Goal: Task Accomplishment & Management: Complete application form

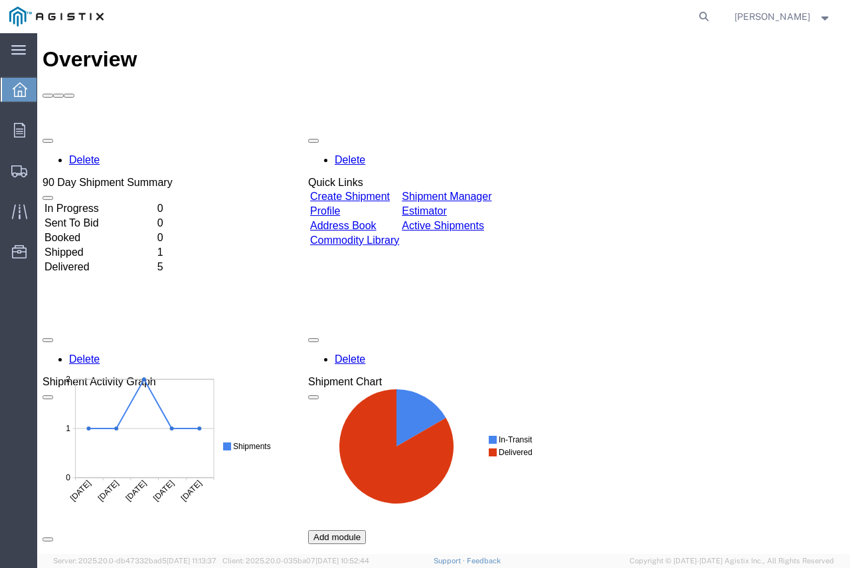
click at [8, 93] on div at bounding box center [19, 90] width 37 height 24
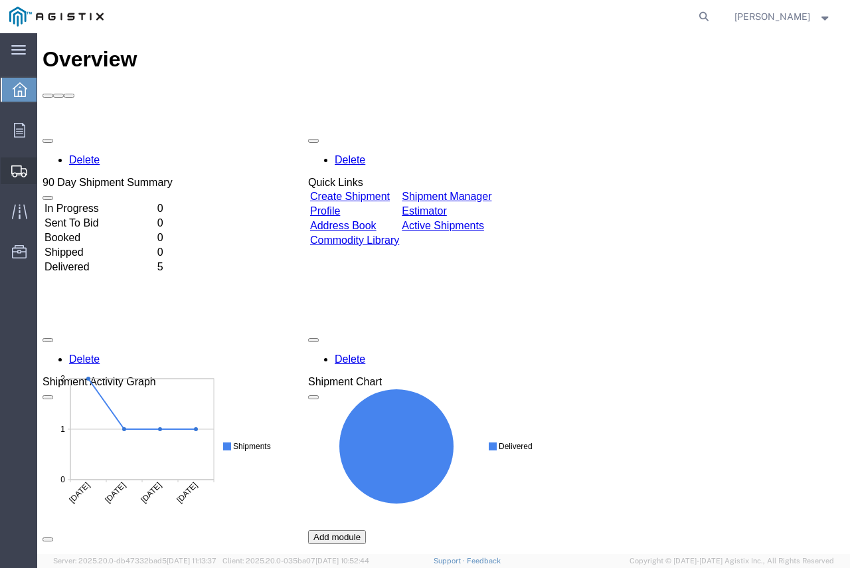
click at [0, 0] on span "Shipment Manager" at bounding box center [0, 0] width 0 height 0
click at [0, 0] on span "Create from Template" at bounding box center [0, 0] width 0 height 0
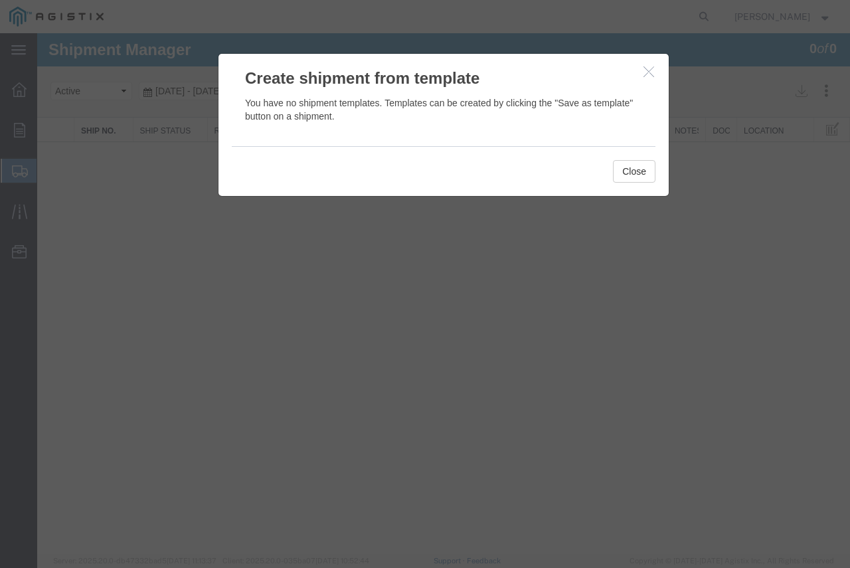
click at [644, 70] on icon "button" at bounding box center [649, 71] width 11 height 11
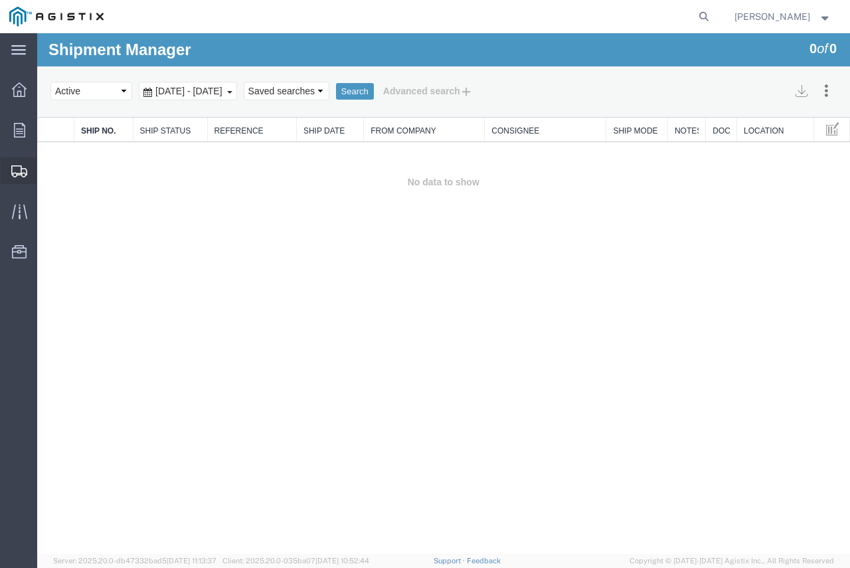
click at [0, 0] on span "Create Shipment" at bounding box center [0, 0] width 0 height 0
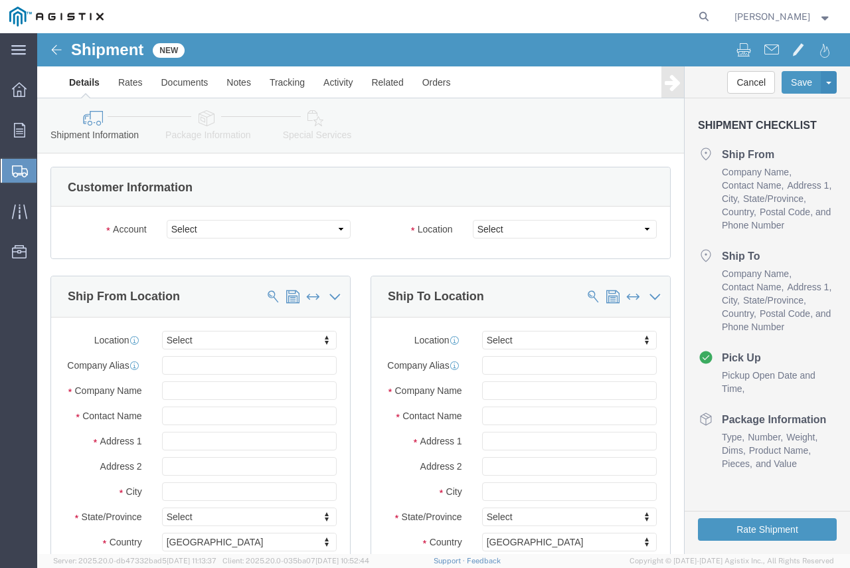
select select
click select "Select Cleaveland/Price Inc PG&E"
select select "9596"
click select "Select Cleaveland/Price Inc PG&E"
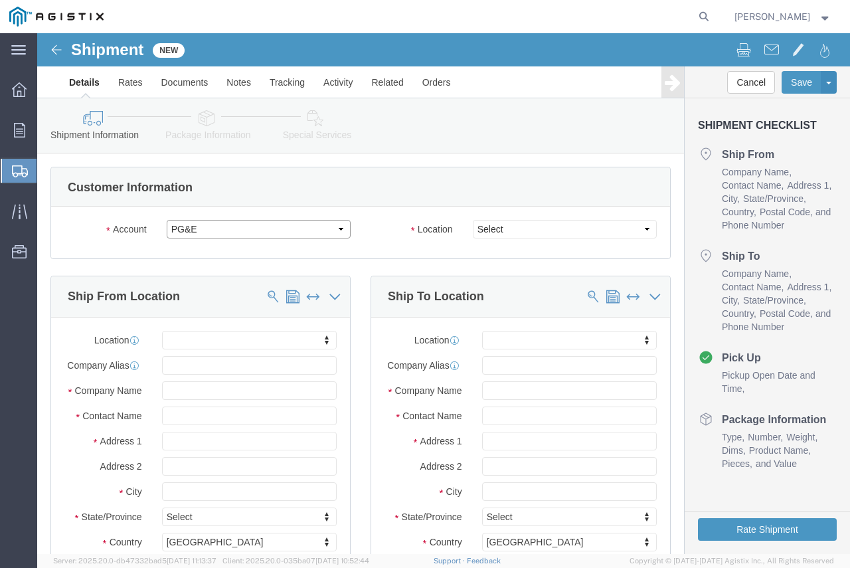
select select
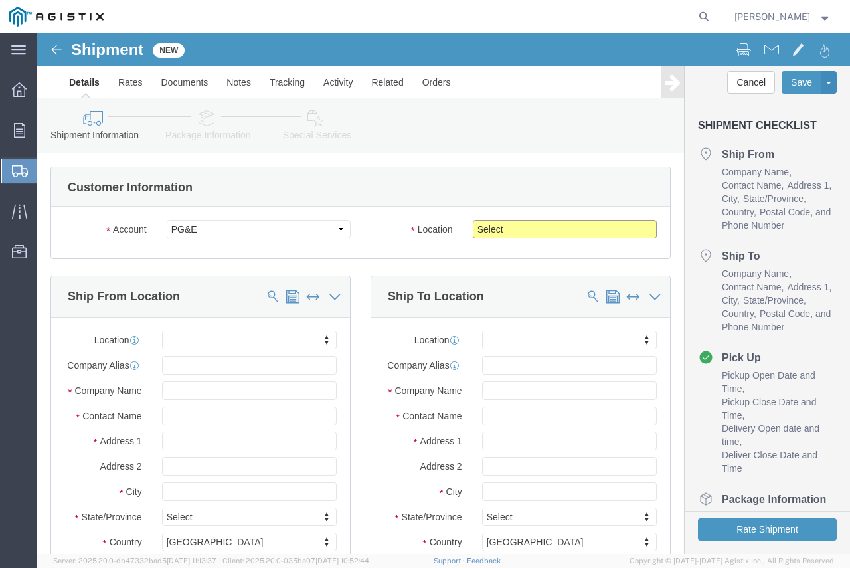
click select "Select All Others Fremont DC Fresno DC Wheatland DC"
select select "23082"
click select "Select All Others Fremont DC Fresno DC Wheatland DC"
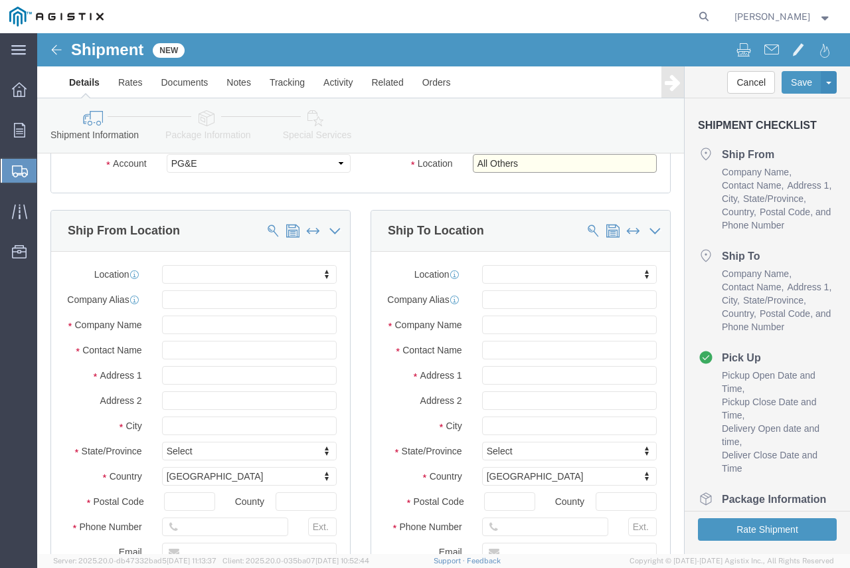
scroll to position [66, 0]
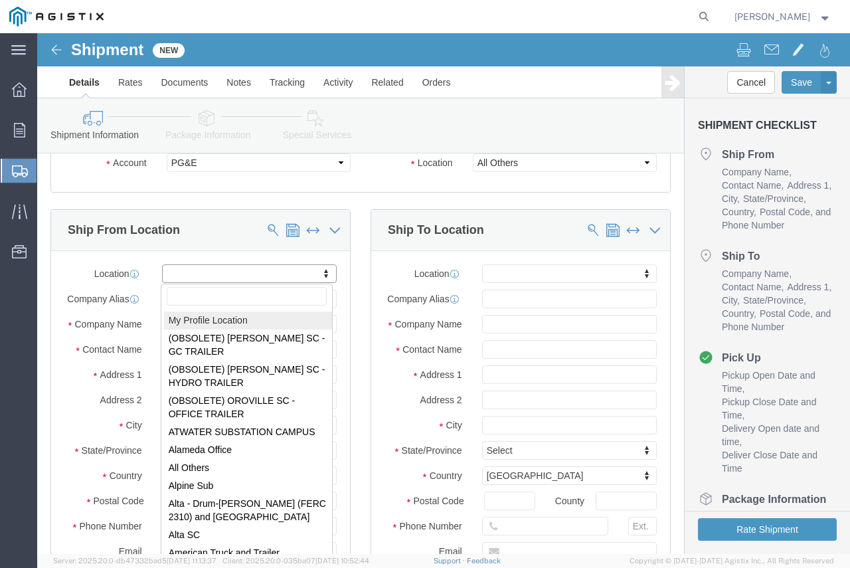
select select "MYPROFILE"
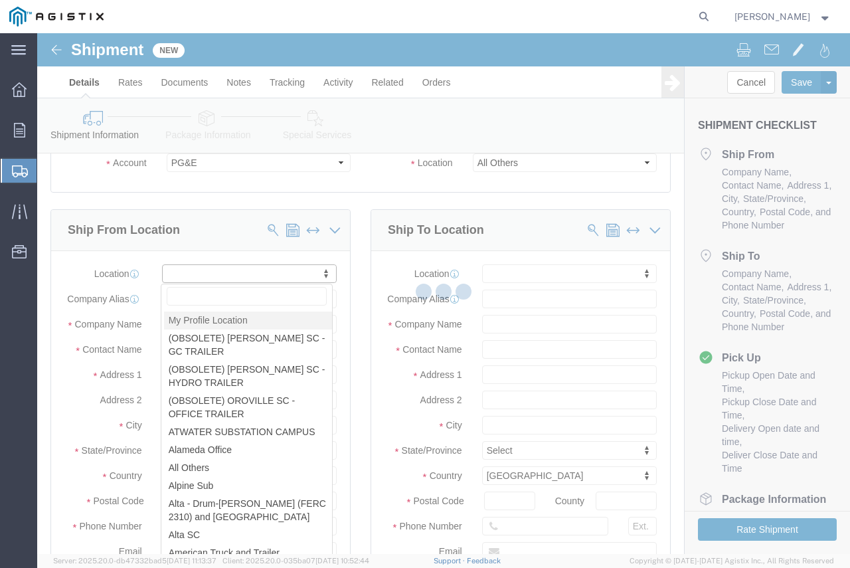
select select "PA"
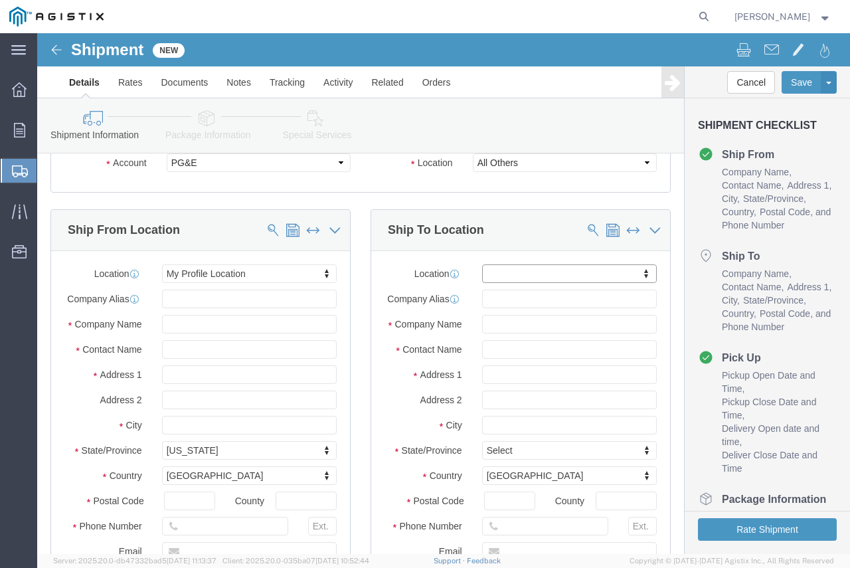
click div "Location My Profile Location (OBSOLETE) BURNEY SC - GC TRAILER (OBSOLETE) BURNE…"
click input "text"
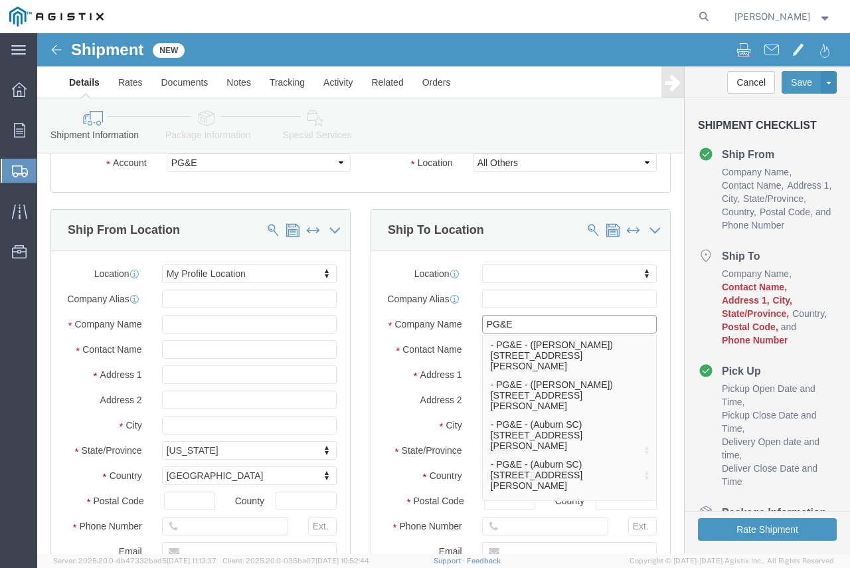
type input "PG&E"
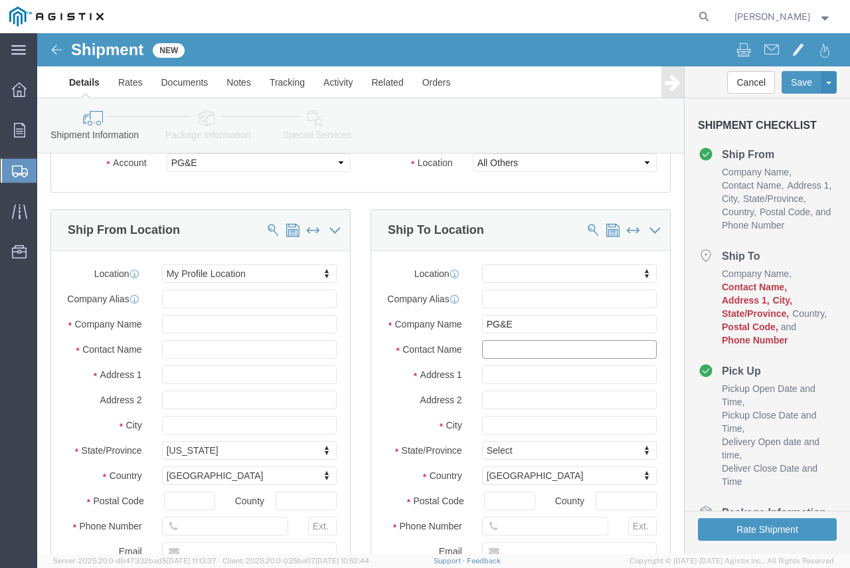
click input "text"
type input "RECEVING"
type input "3955 WEST WISE RD"
type input "LINCOLN"
type input "C"
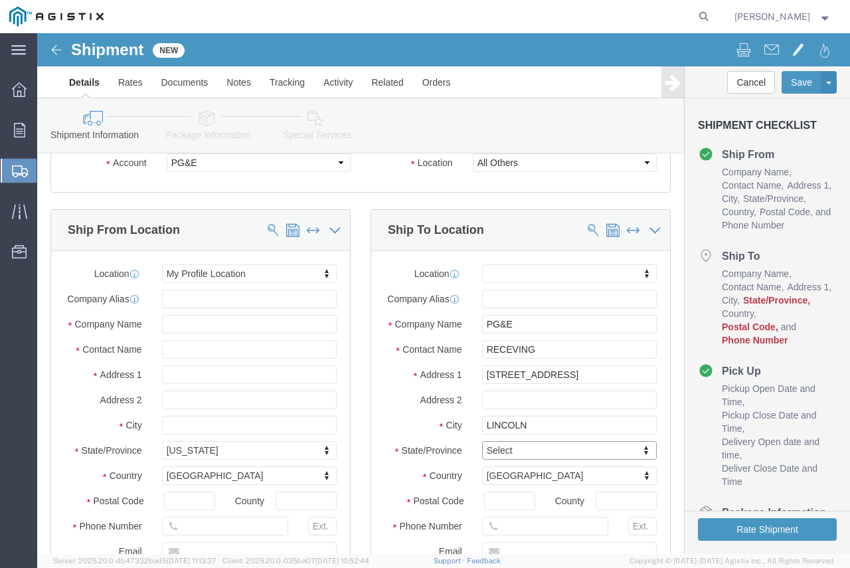
type input "C"
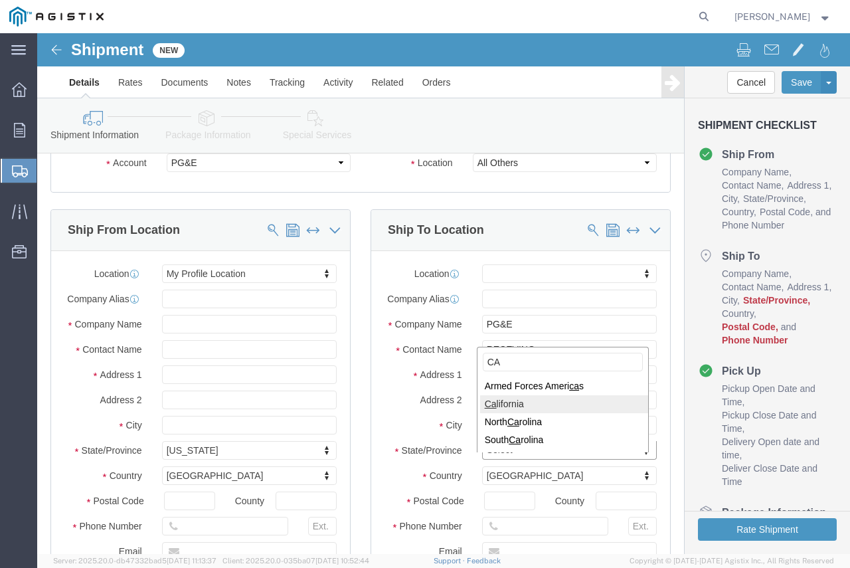
type input "CA"
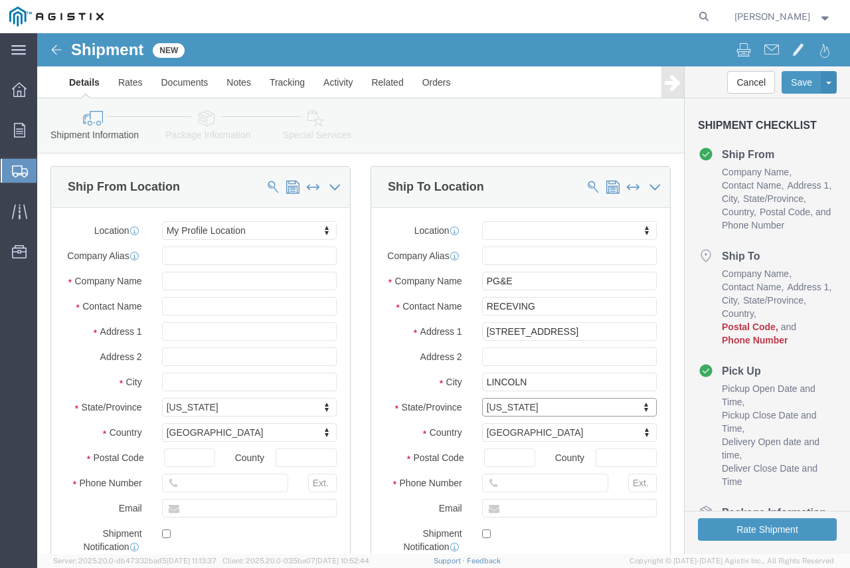
scroll to position [199, 0]
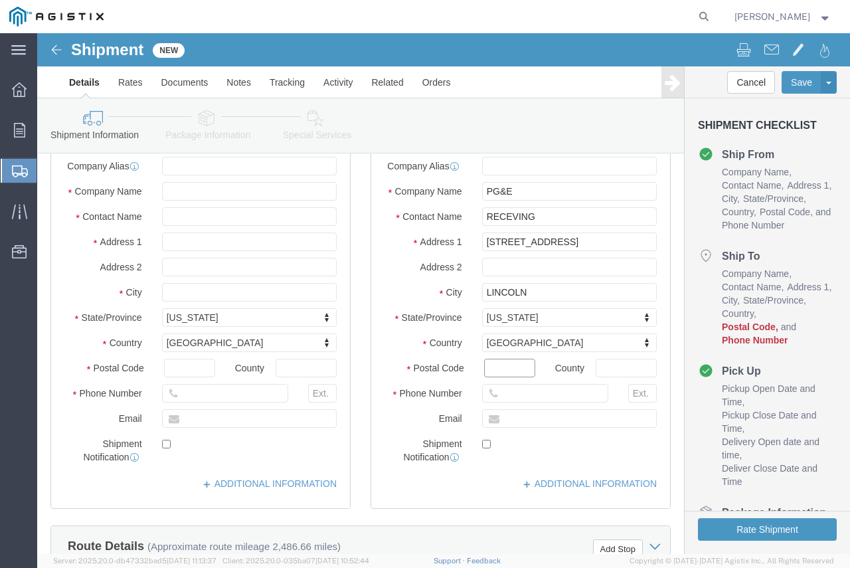
click input "Postal Code"
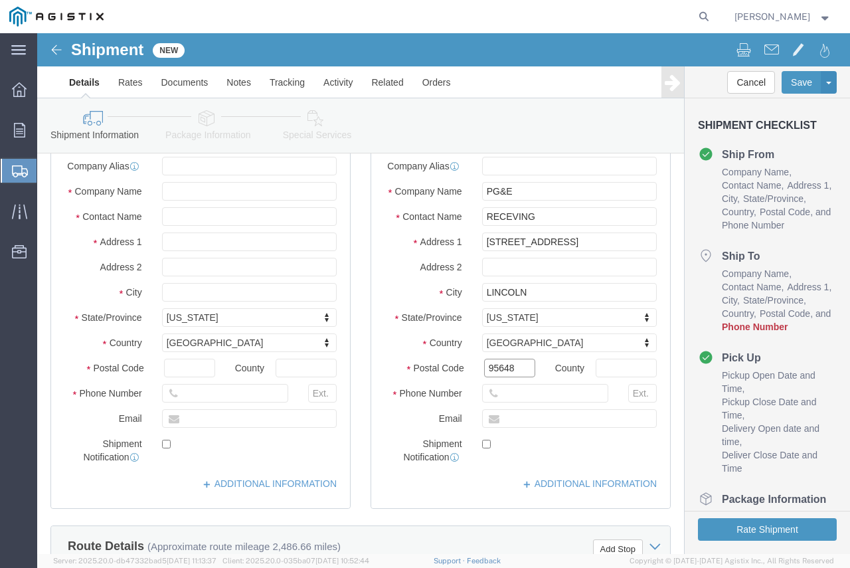
type input "95648"
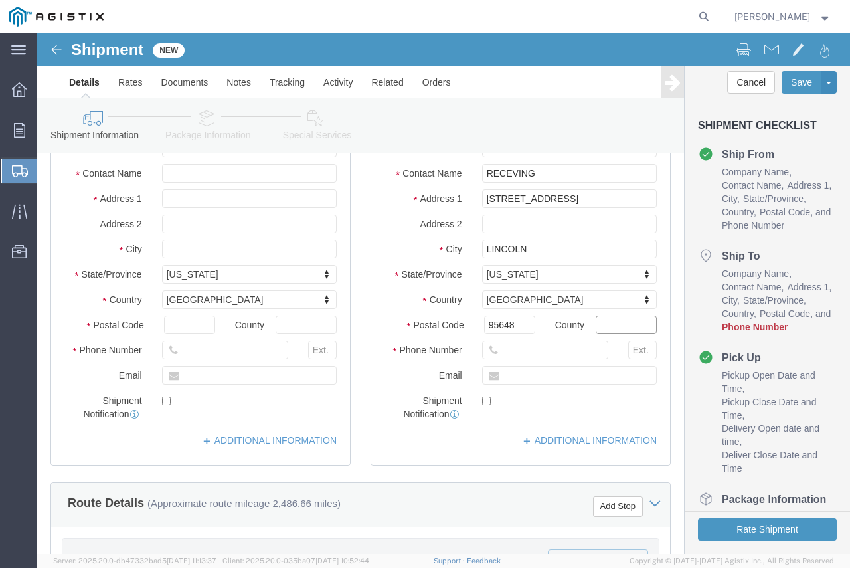
scroll to position [266, 0]
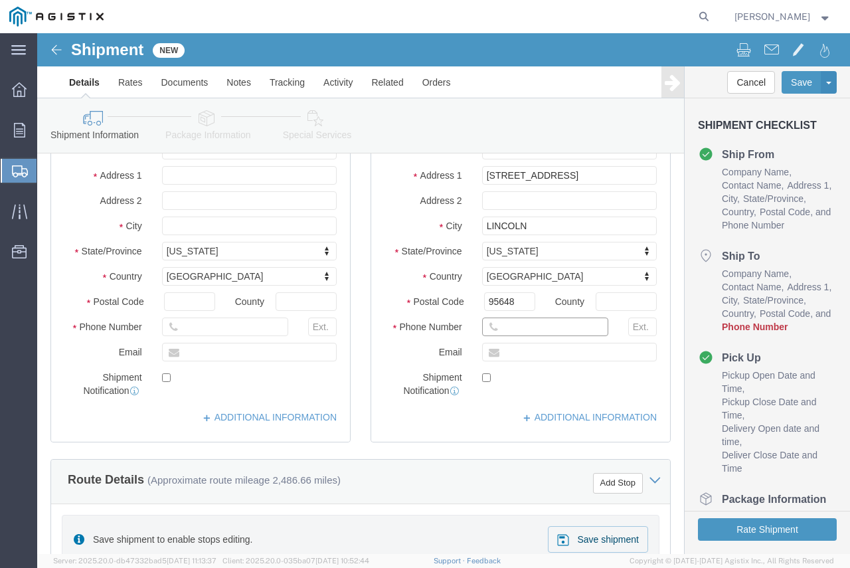
click input "text"
paste input "1 (530) 9066299"
click input "1 (530) 9066299"
drag, startPoint x: 554, startPoint y: 307, endPoint x: 575, endPoint y: 306, distance: 20.6
click div "Phone Number 1 (530) 9066299 5"
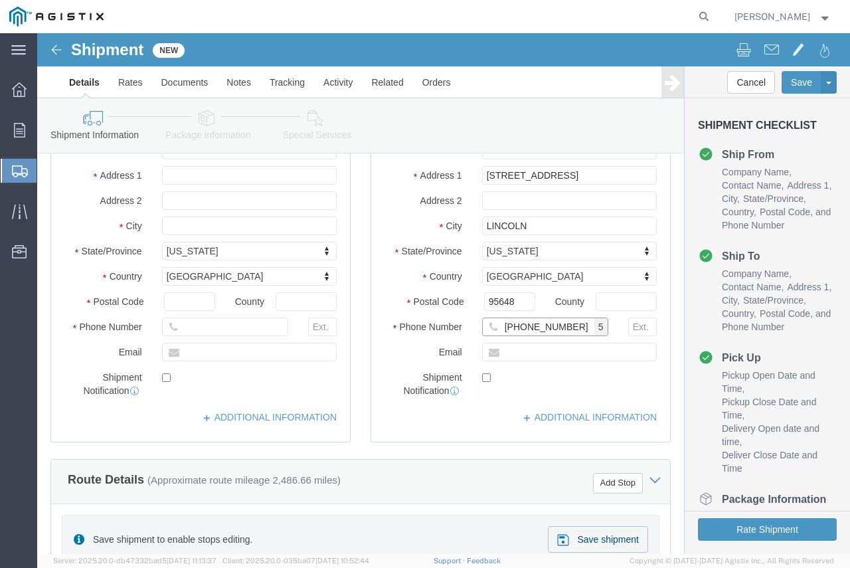
click input "1 (530) 9066299"
click span "5"
click input "1 (530) 9066299"
click input "1 (530) 9066295"
type input "1-530-906-6295"
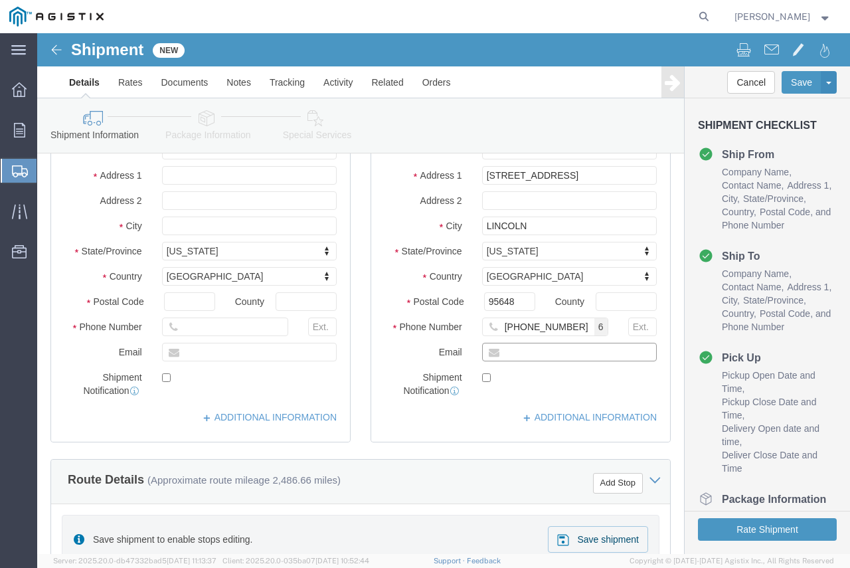
click input "text"
paste input "1 (530) 9066299"
type input "1 (530) 9066299"
drag, startPoint x: 550, startPoint y: 331, endPoint x: 424, endPoint y: 304, distance: 128.6
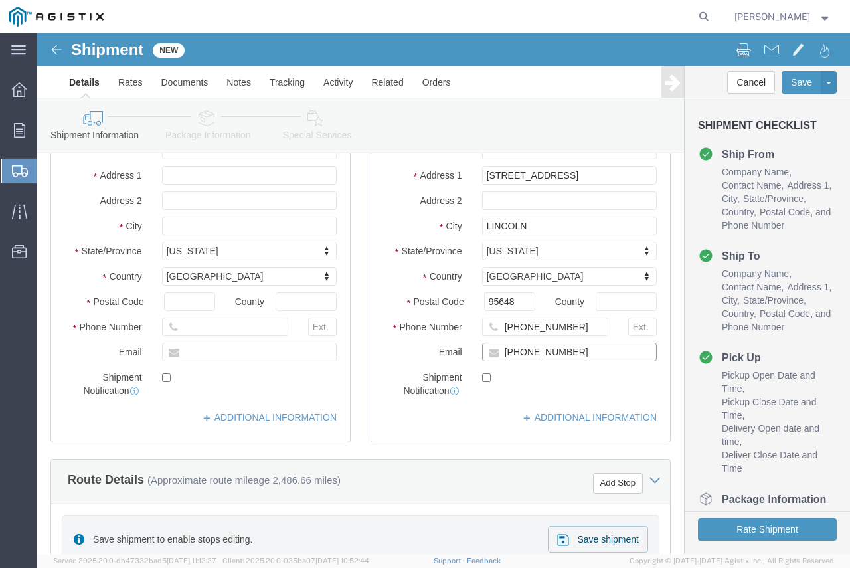
click div "Location My Profile Location (OBSOLETE) BURNEY SC - GC TRAILER (OBSOLETE) BURNE…"
click input "text"
paste input "S5AY@PGE.COM"
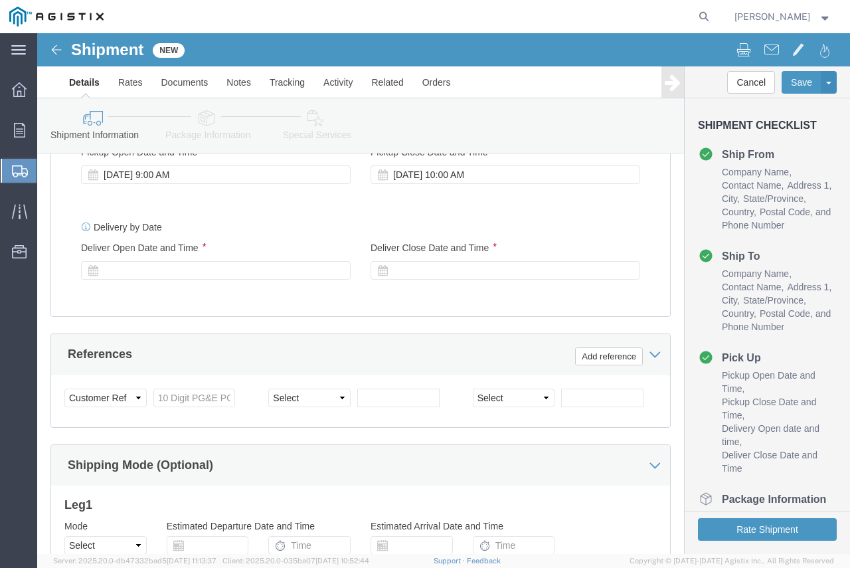
scroll to position [930, 0]
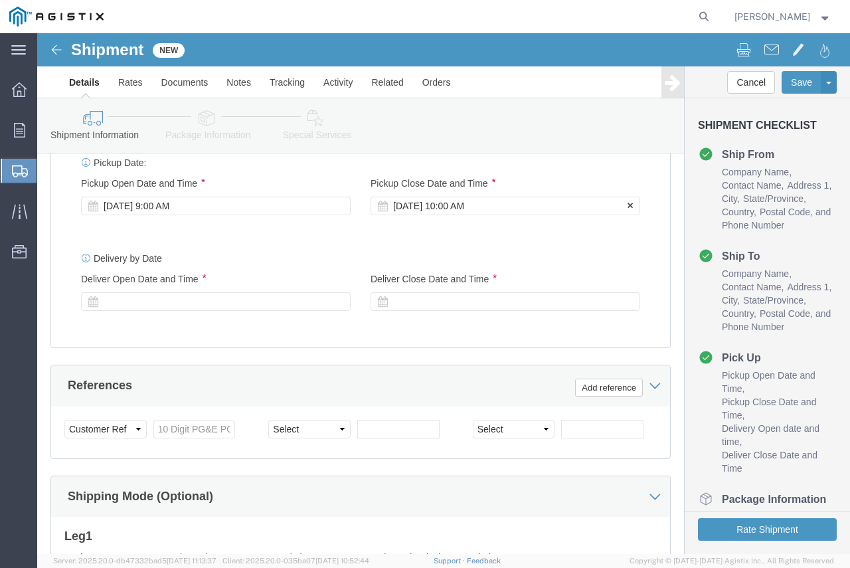
type input "S5AY@PGE.COM"
click div "Oct 06 2025 10:00 AM"
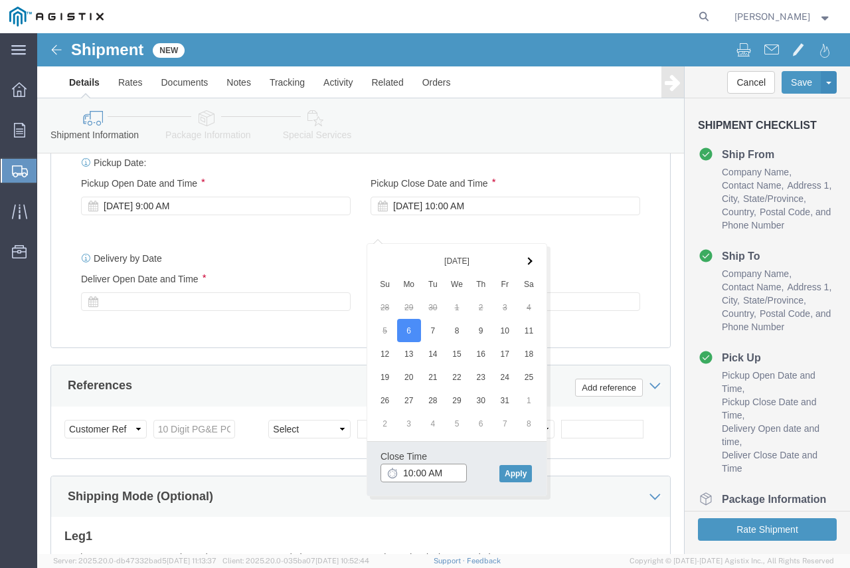
click input "10:00 AM"
type input "10:00 PM"
click button "Apply"
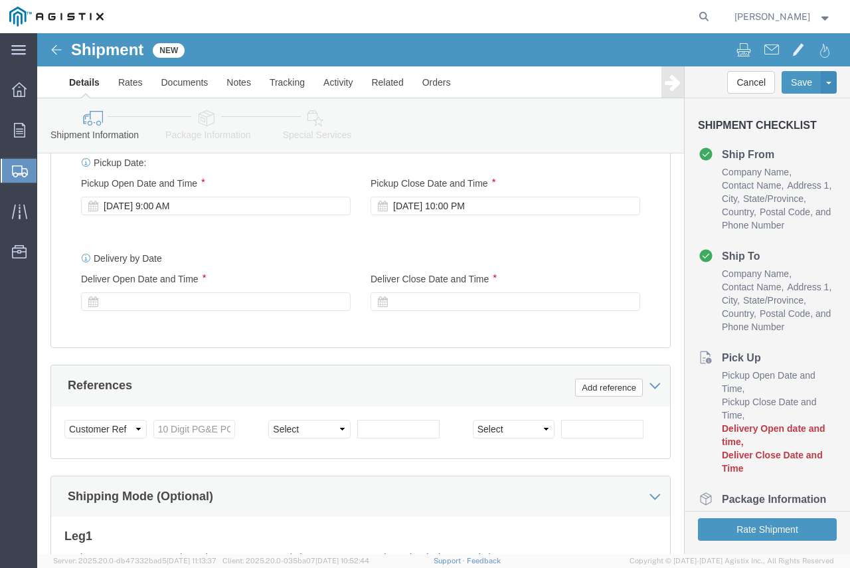
click div
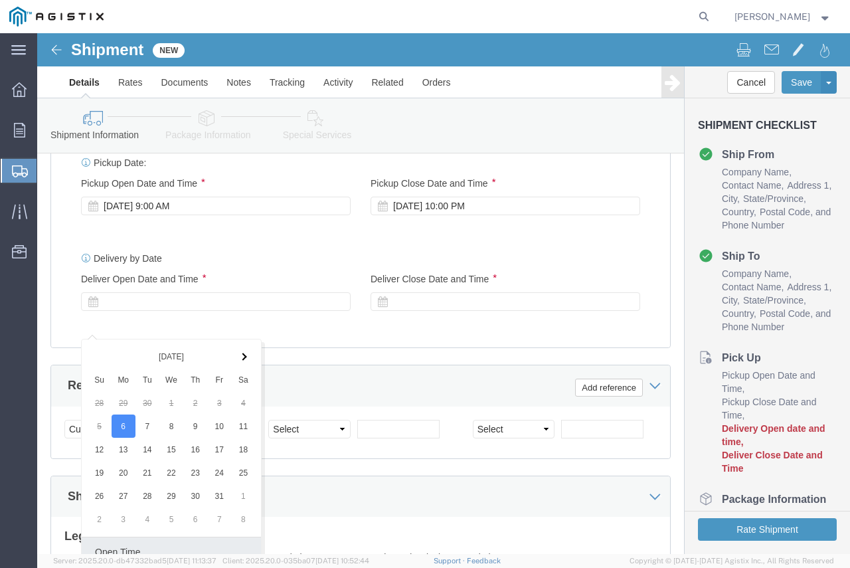
scroll to position [1154, 0]
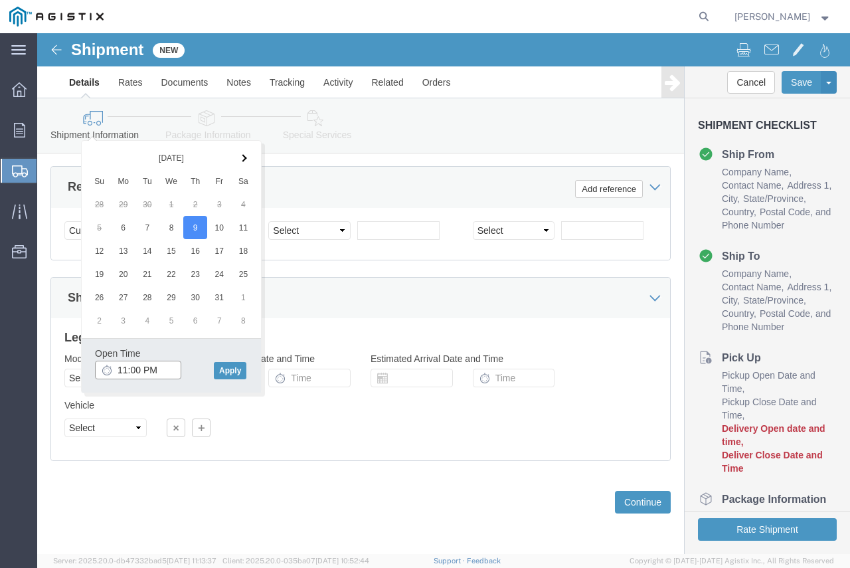
click input "11:00 PM"
type input "11:00 AM"
click button "Apply"
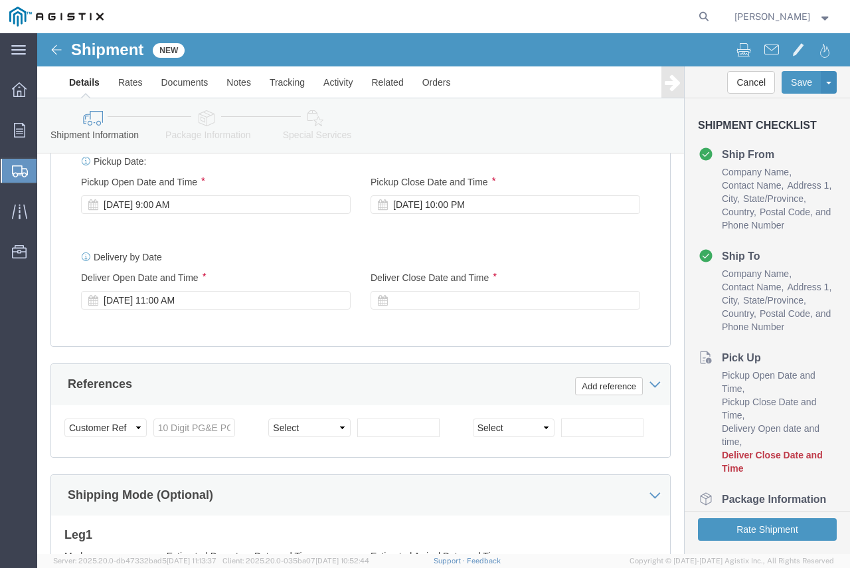
scroll to position [955, 0]
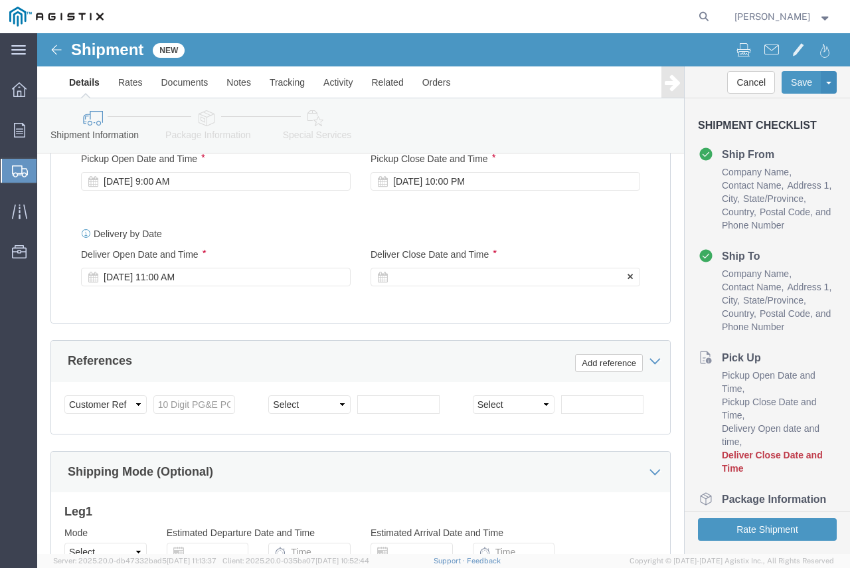
click div
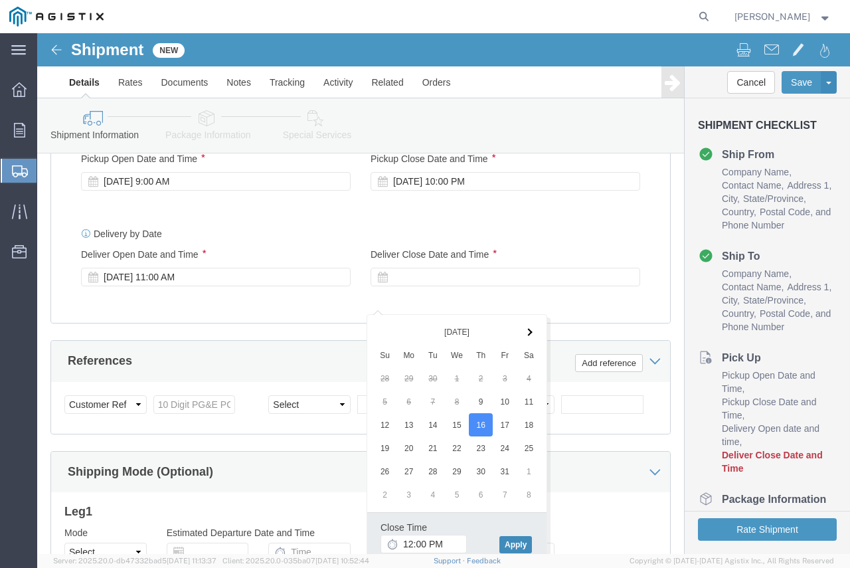
click button "Apply"
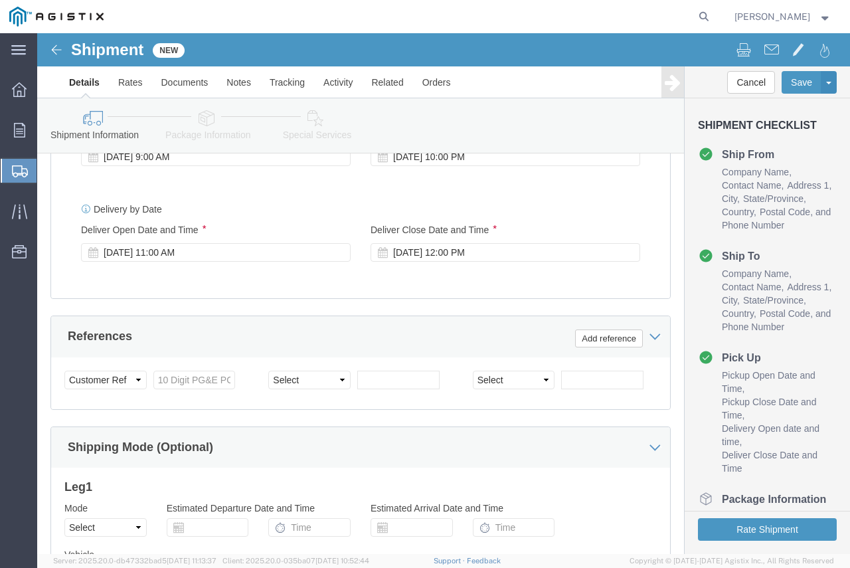
scroll to position [1021, 0]
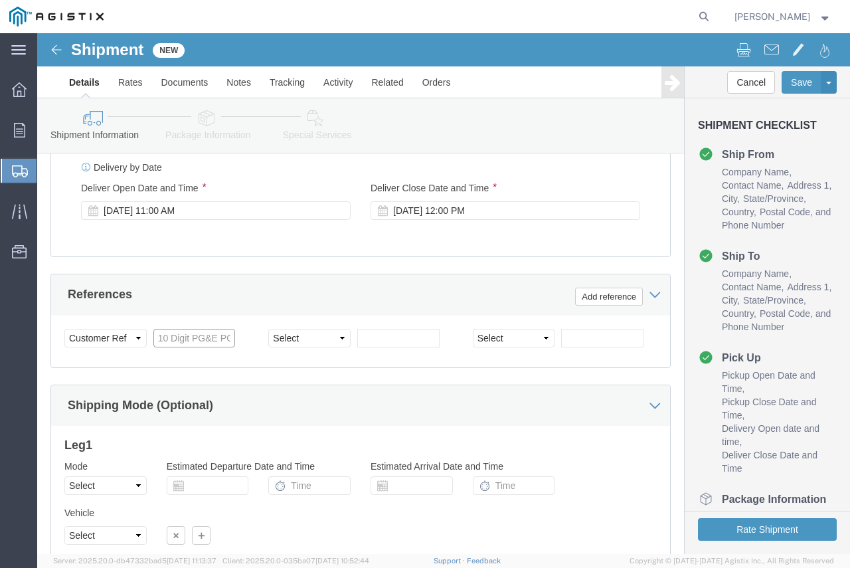
click input "text"
type input "2701099639"
click div "Select Account Type Activity ID Airline Appointment Number ASN Batch Request # …"
click select "Select Account Type Activity ID Airline Appointment Number ASN Batch Request # …"
select select "DELNUM"
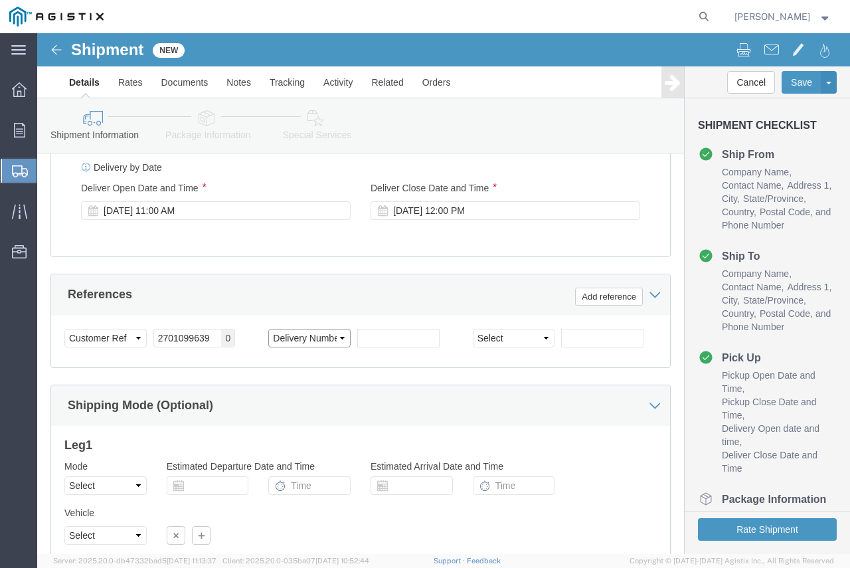
click select "Select Account Type Activity ID Airline Appointment Number ASN Batch Request # …"
click input "text"
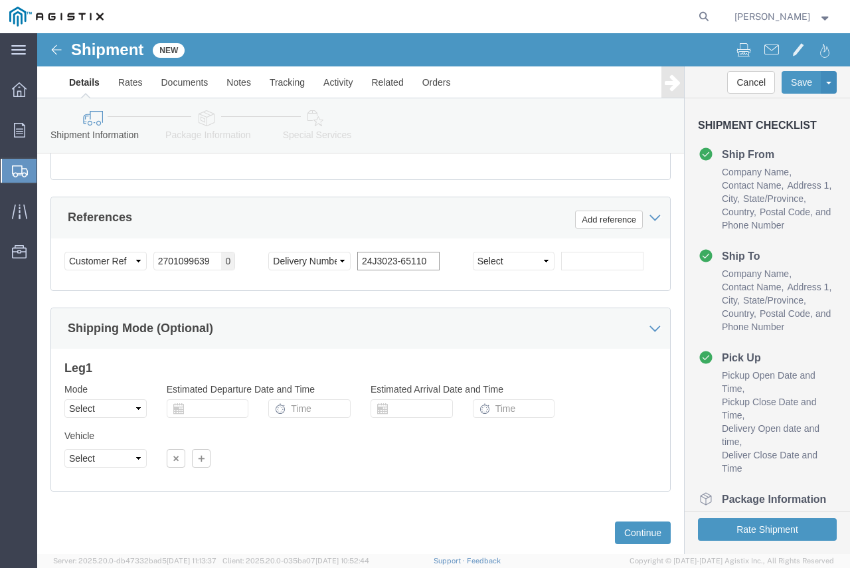
scroll to position [1154, 0]
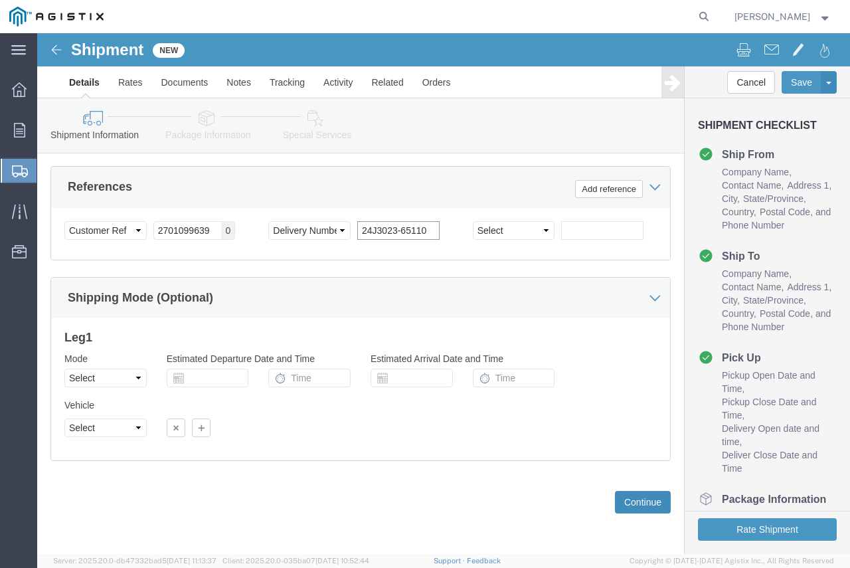
type input "24J3023-65110"
click button "Continue"
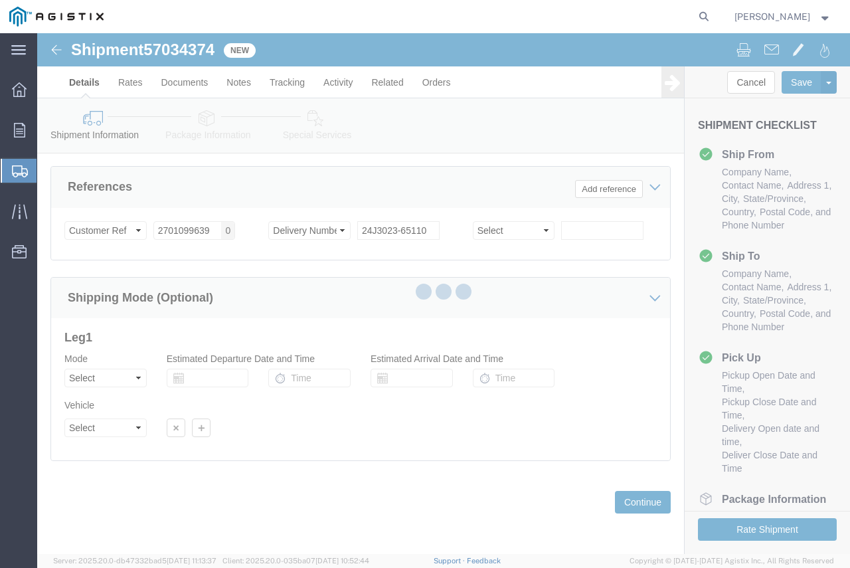
select select "21393"
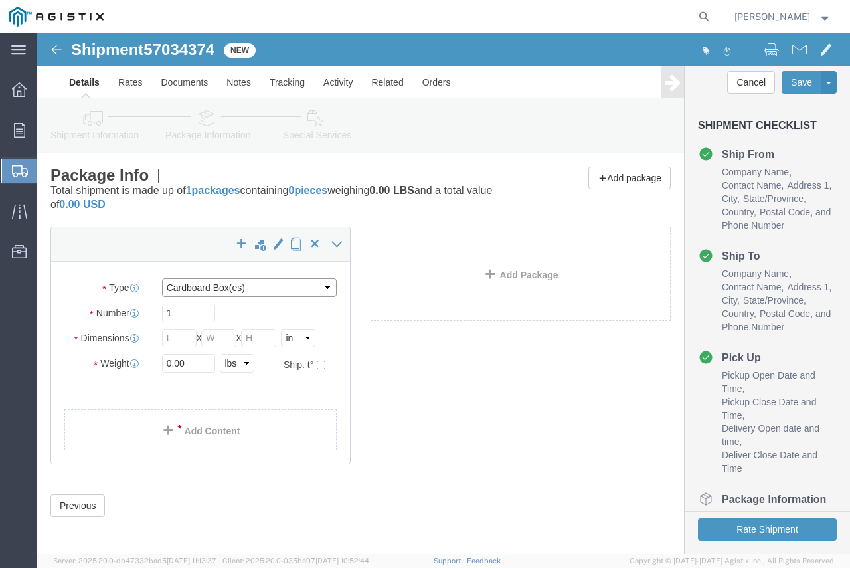
click select "Select Bulk Bundle(s) Cardboard Box(es) Carton(s) Crate(s) Drum(s) (Fiberboard)…"
select select "CRAT"
click select "Select Bulk Bundle(s) Cardboard Box(es) Carton(s) Crate(s) Drum(s) (Fiberboard)…"
type input "29"
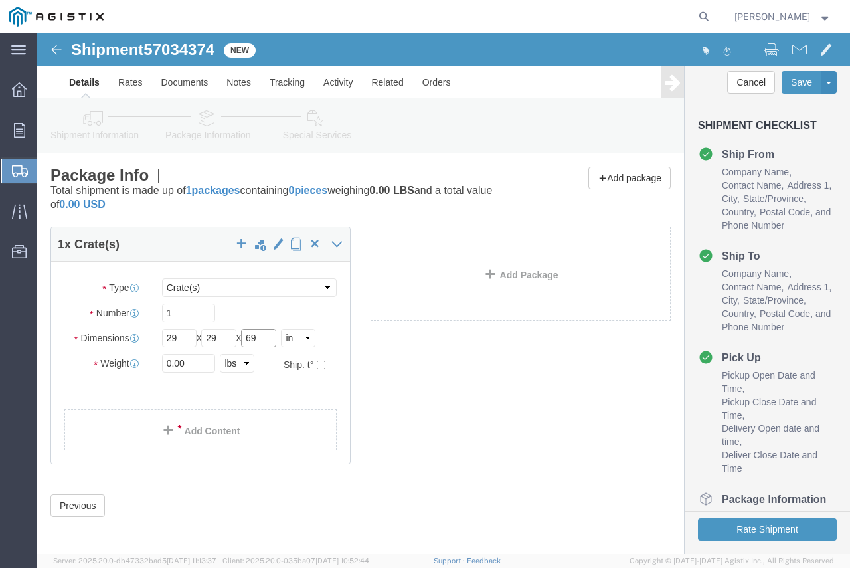
type input "69"
type input "245"
click div "1 x Crate(s) Package Type Select Bulk Bundle(s) Cardboard Box(es) Carton(s) Cra…"
click link "Add Content"
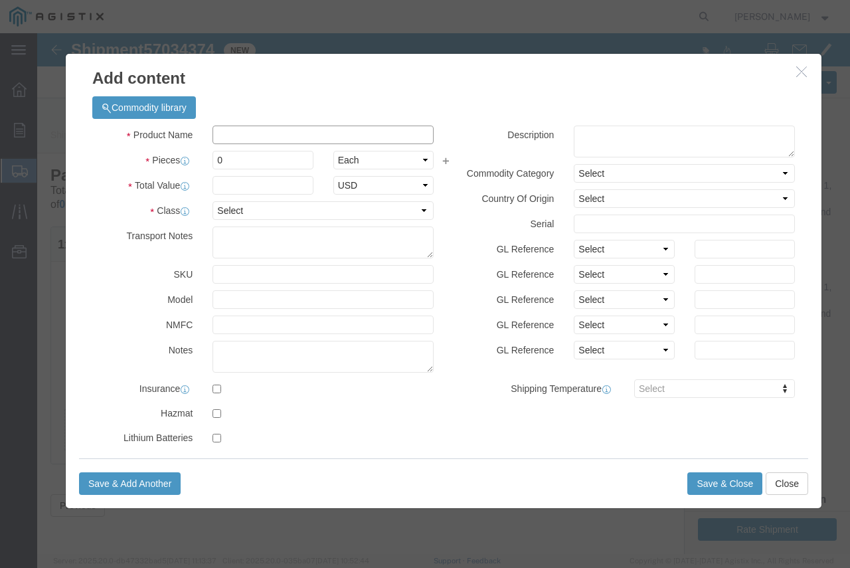
click input "text"
type input "MOTOR OPERATOR"
type input "1"
type input "1000"
select select "USD"
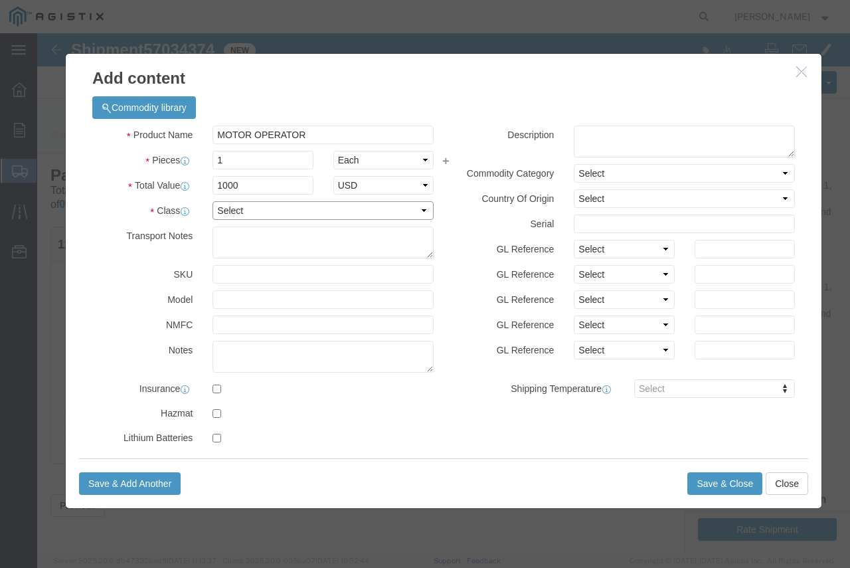
select select "85"
drag, startPoint x: 717, startPoint y: 459, endPoint x: 707, endPoint y: 458, distance: 10.1
click button "Save & Close"
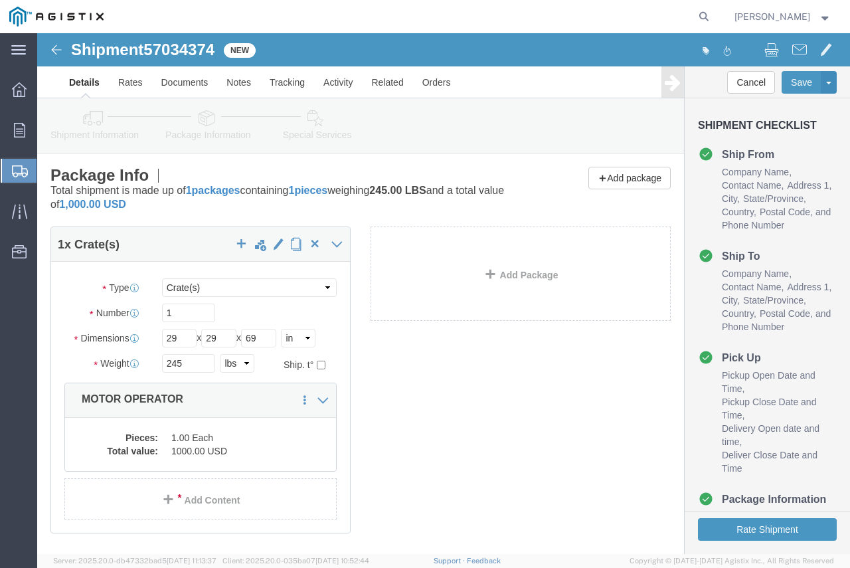
scroll to position [66, 0]
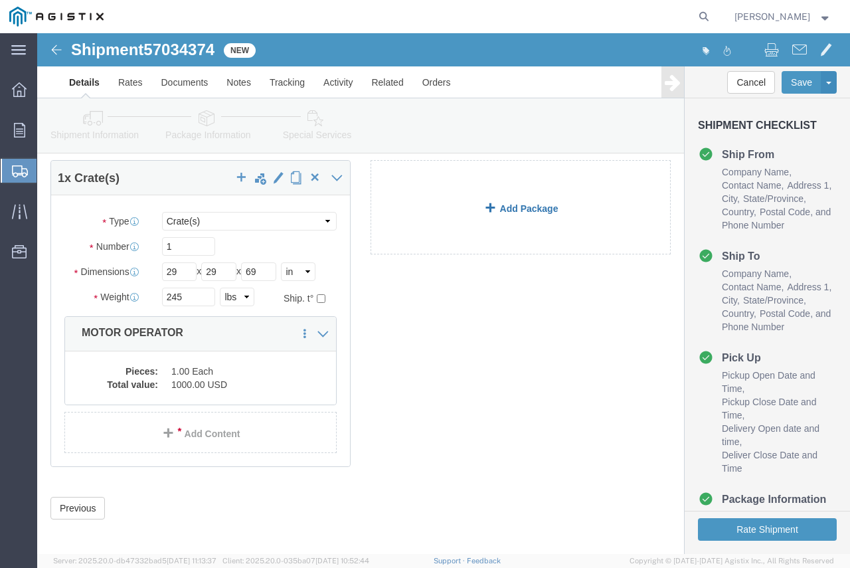
click link "Add Package"
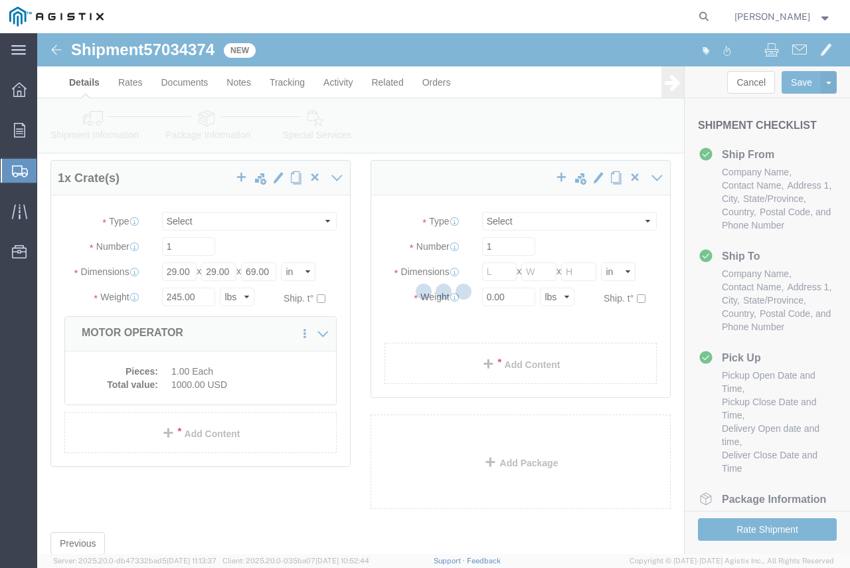
select select "CRAT"
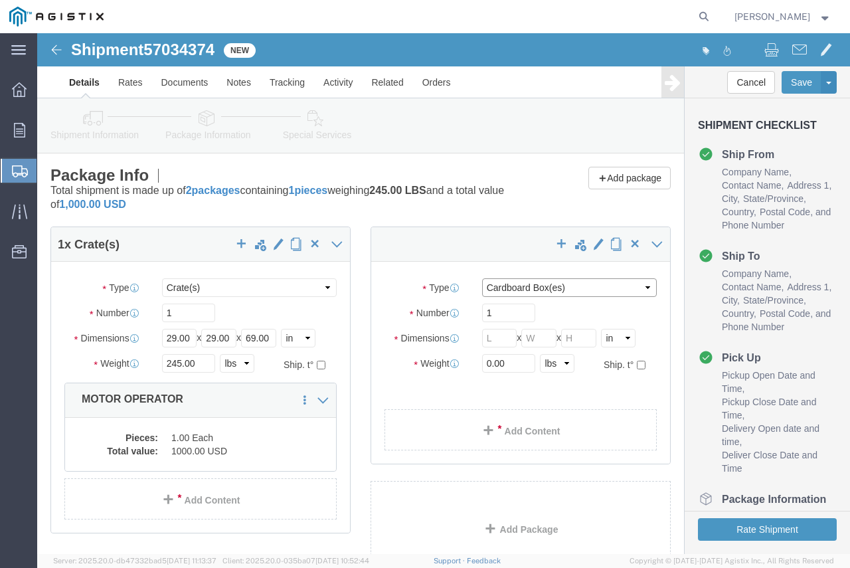
click select "Select Bulk Bundle(s) Cardboard Box(es) Carton(s) Crate(s) Drum(s) (Fiberboard)…"
select select "NKCR"
click select "Select Bulk Bundle(s) Cardboard Box(es) Carton(s) Crate(s) Drum(s) (Fiberboard)…"
type input "434"
type input "98"
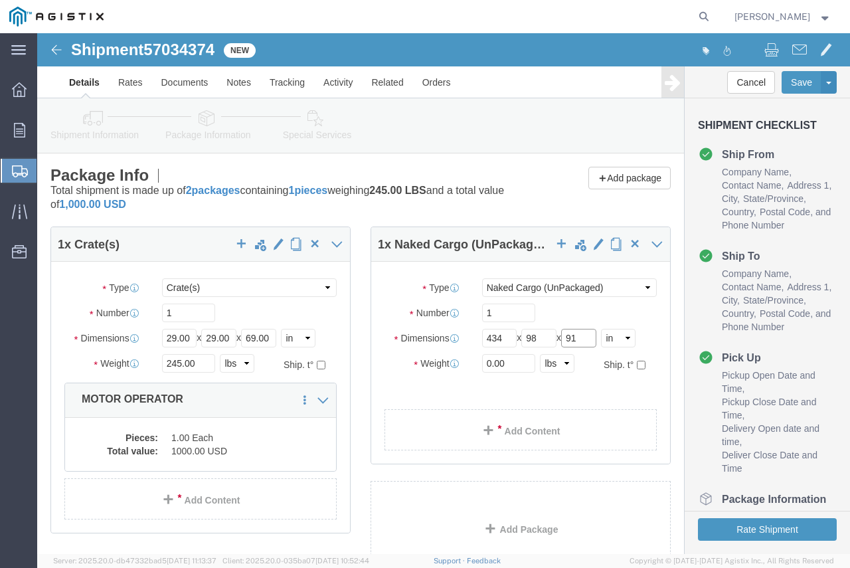
type input "91"
type input "3700"
click div "1 x Crate(s) Package Type Select Bulk Bundle(s) Cardboard Box(es) Carton(s) Cra…"
click link "Add Content"
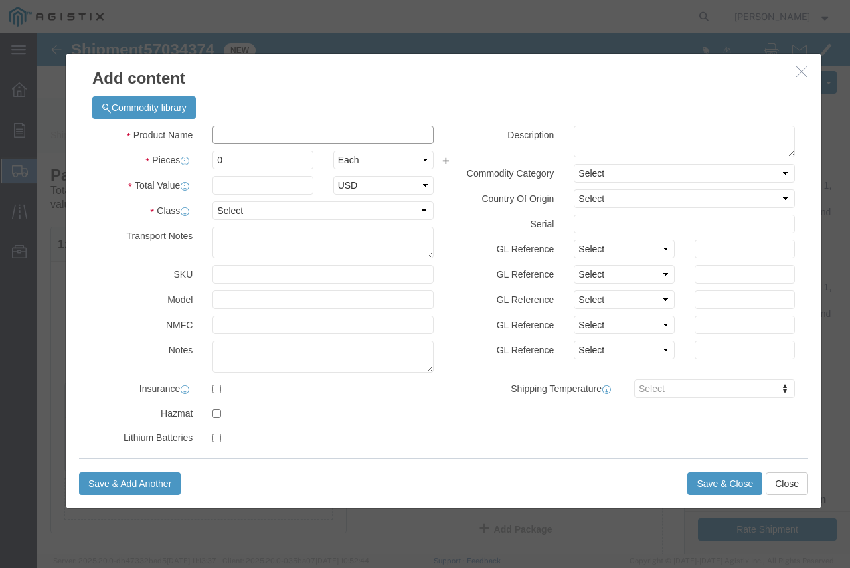
click input "text"
type input "ASSEMBLED SWITCH"
type input "1"
type input "5000"
select select "USD"
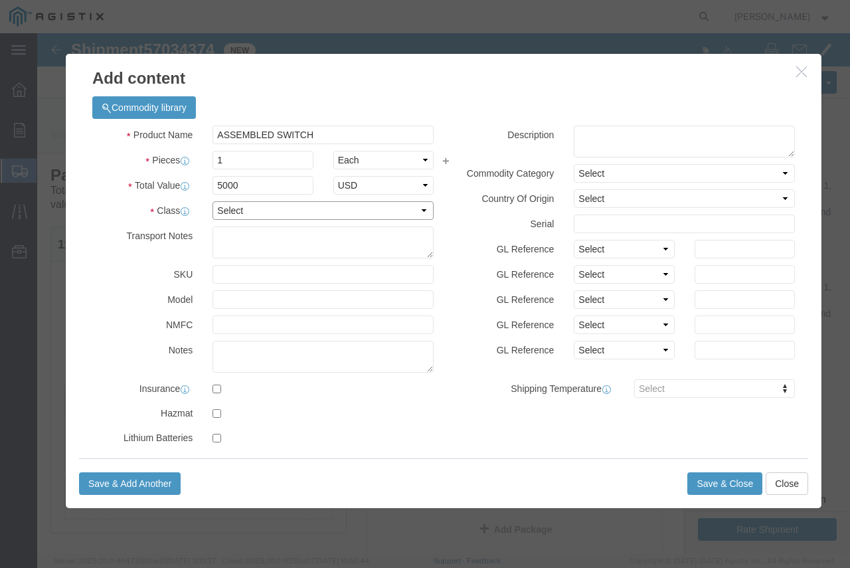
select select "85"
click button "Save & Close"
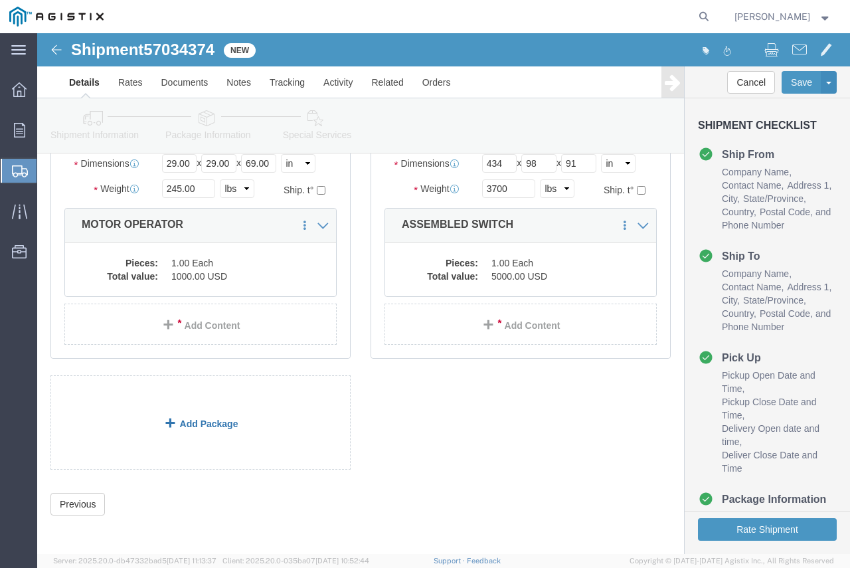
scroll to position [177, 0]
click link "Add Package"
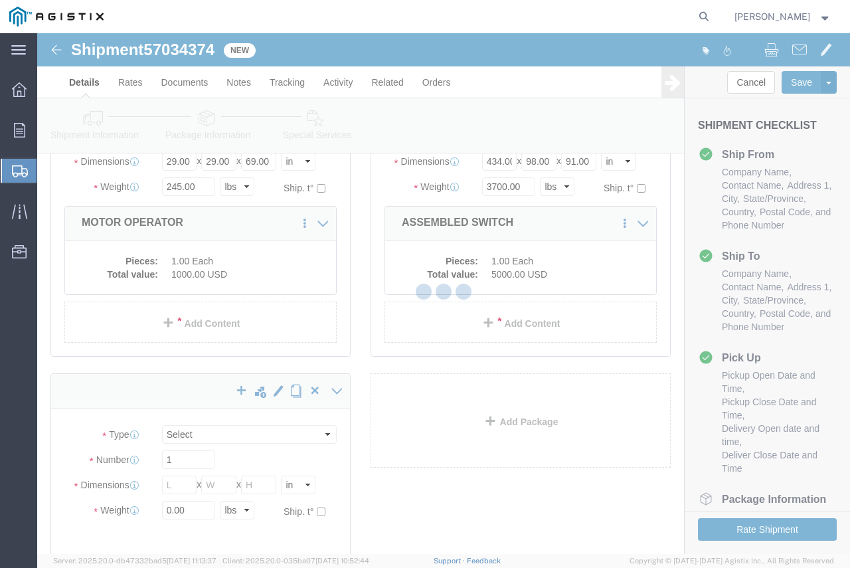
select select "CRAT"
select select "NKCR"
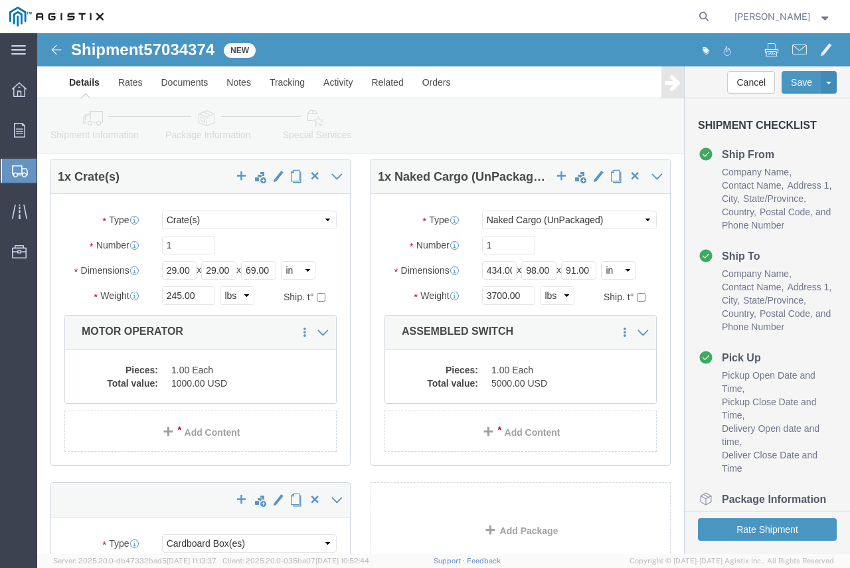
scroll to position [199, 0]
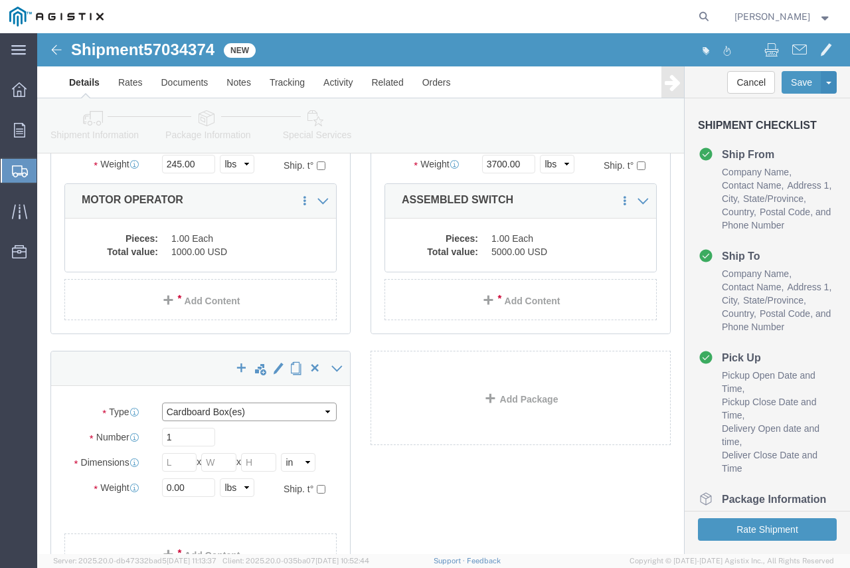
click select "Select Bulk Bundle(s) Cardboard Box(es) Carton(s) Crate(s) Drum(s) (Fiberboard)…"
select select "CRAT"
click select "Select Bulk Bundle(s) Cardboard Box(es) Carton(s) Crate(s) Drum(s) (Fiberboard)…"
type input "39"
type input "48"
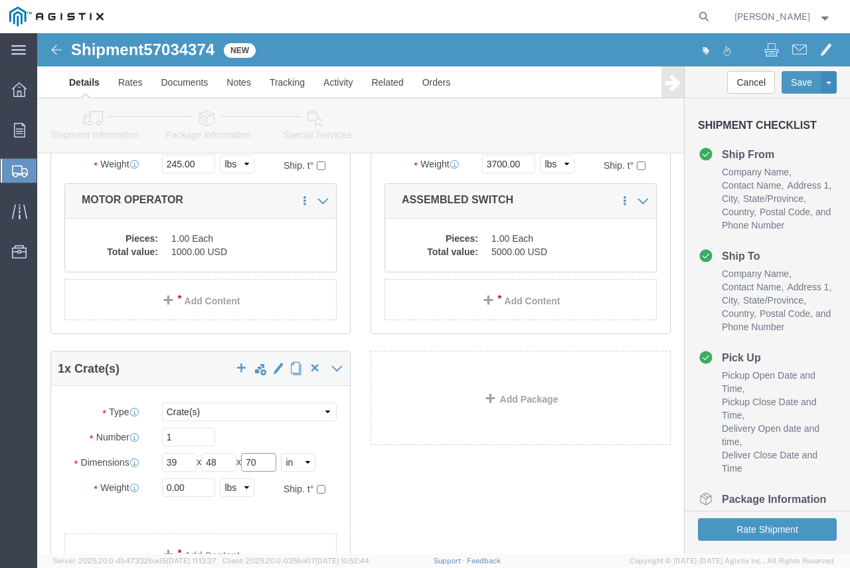
type input "70"
type input "650"
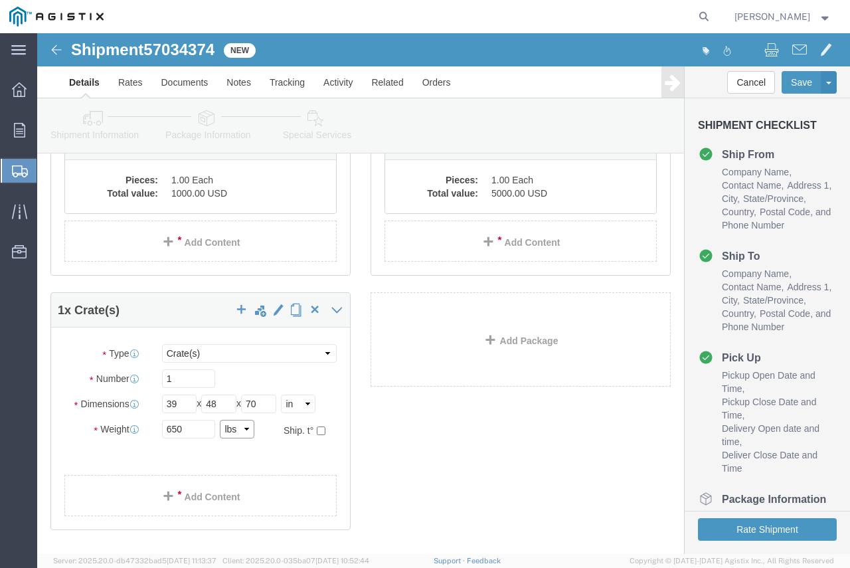
scroll to position [327, 0]
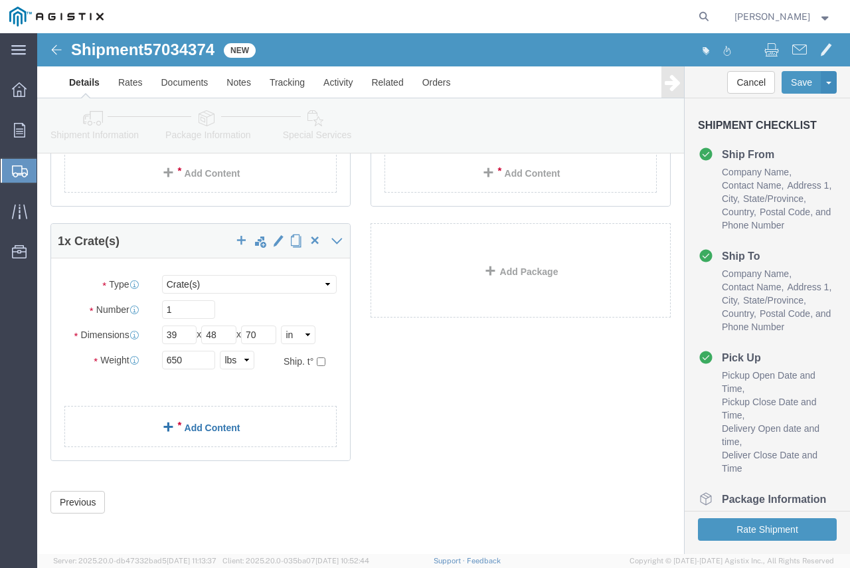
click link "Add Content"
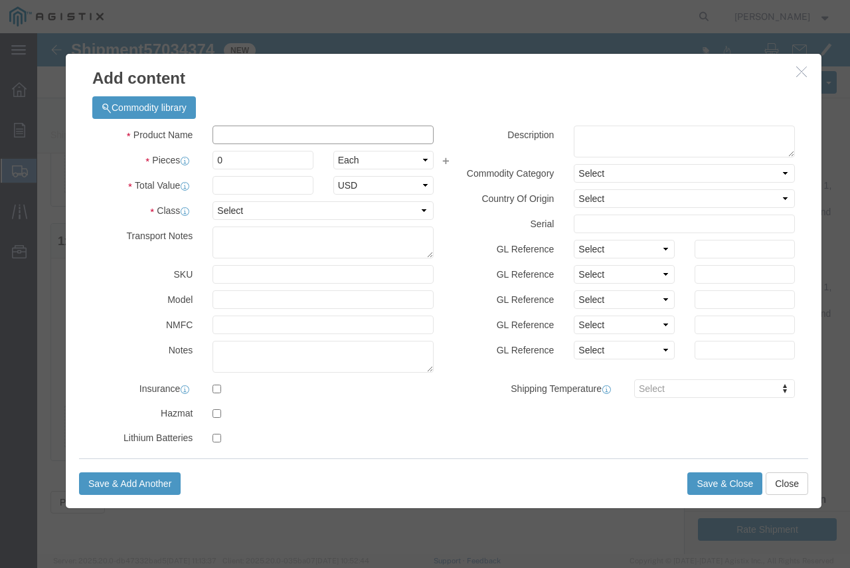
click input "text"
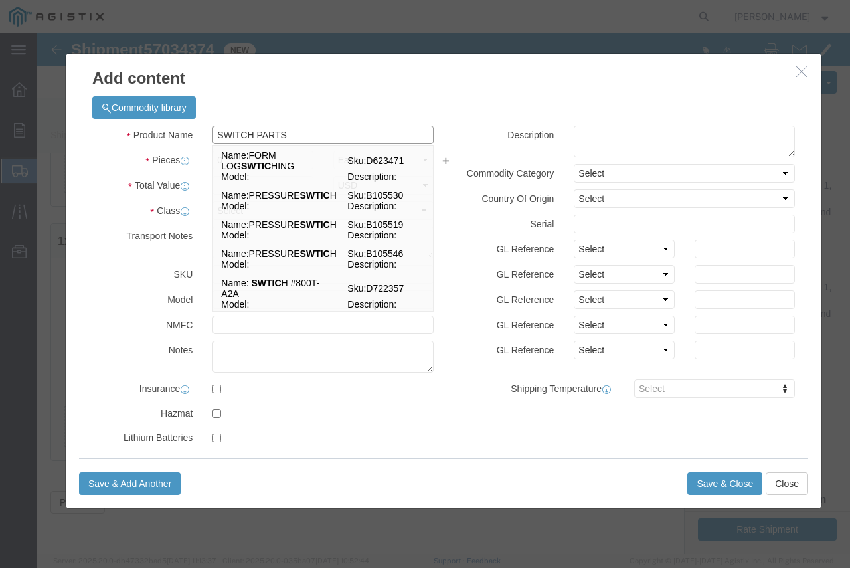
type input "SWITCH PARTS"
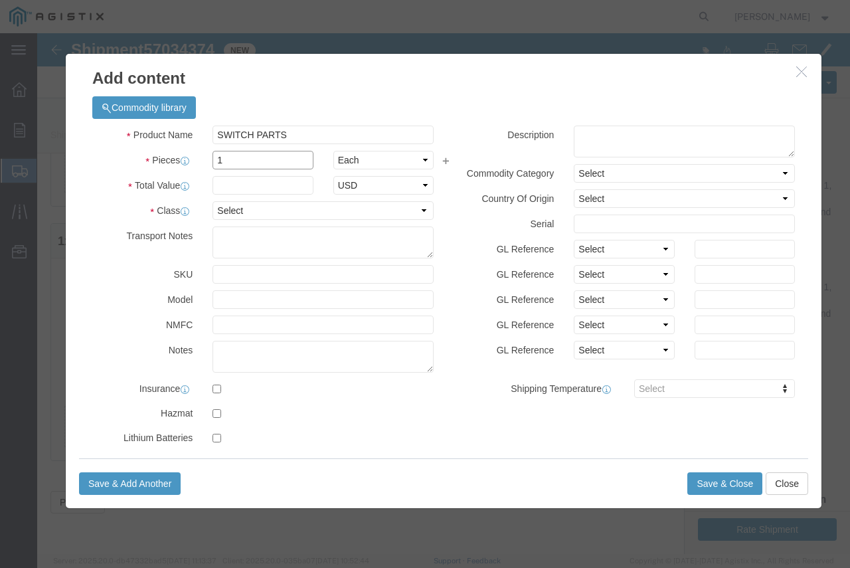
type input "1"
type input "100"
select select "USD"
select select "85"
click button "Save & Close"
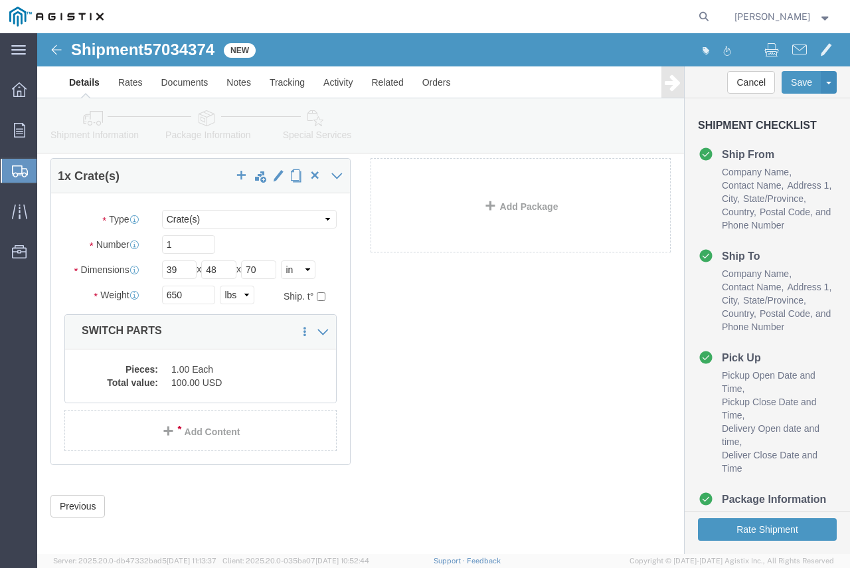
scroll to position [396, 0]
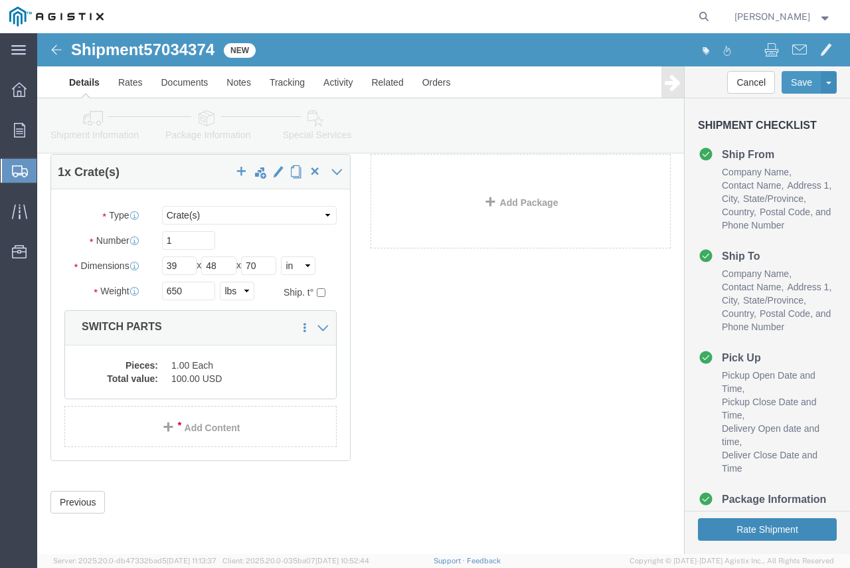
click button "Rate Shipment"
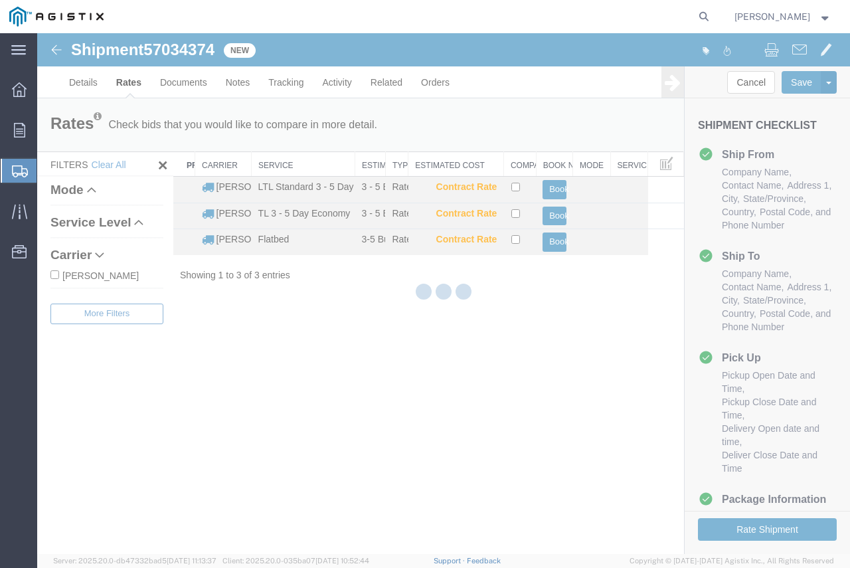
scroll to position [0, 0]
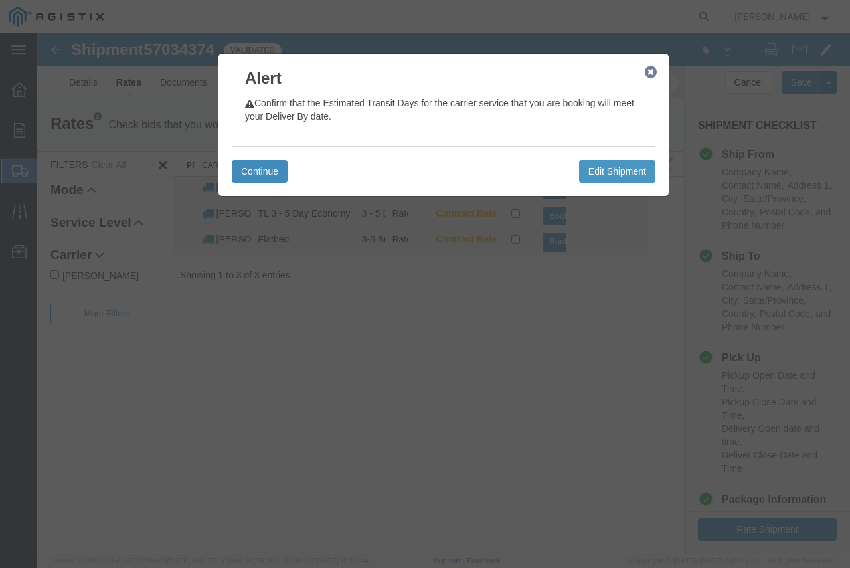
click at [278, 179] on button "Continue" at bounding box center [260, 171] width 56 height 23
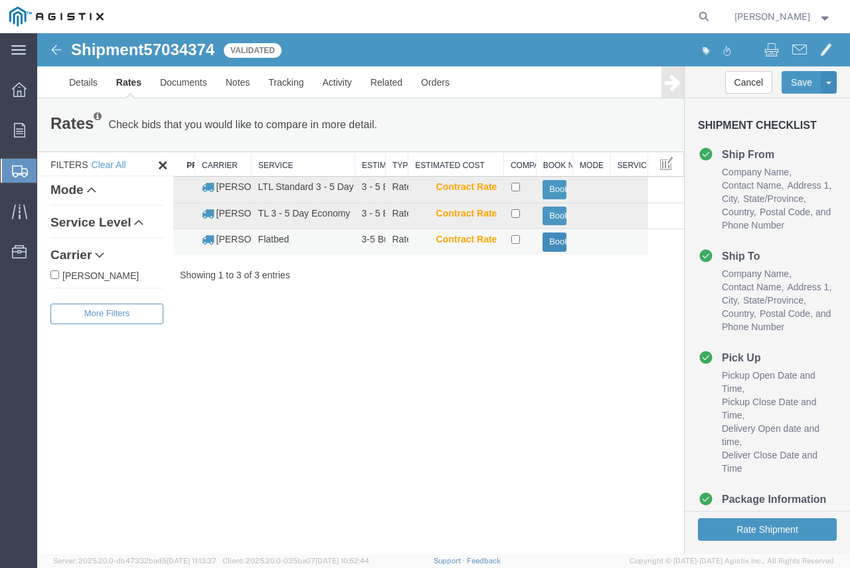
click at [551, 242] on button "Book" at bounding box center [554, 242] width 23 height 19
